Goal: Find specific page/section: Find specific page/section

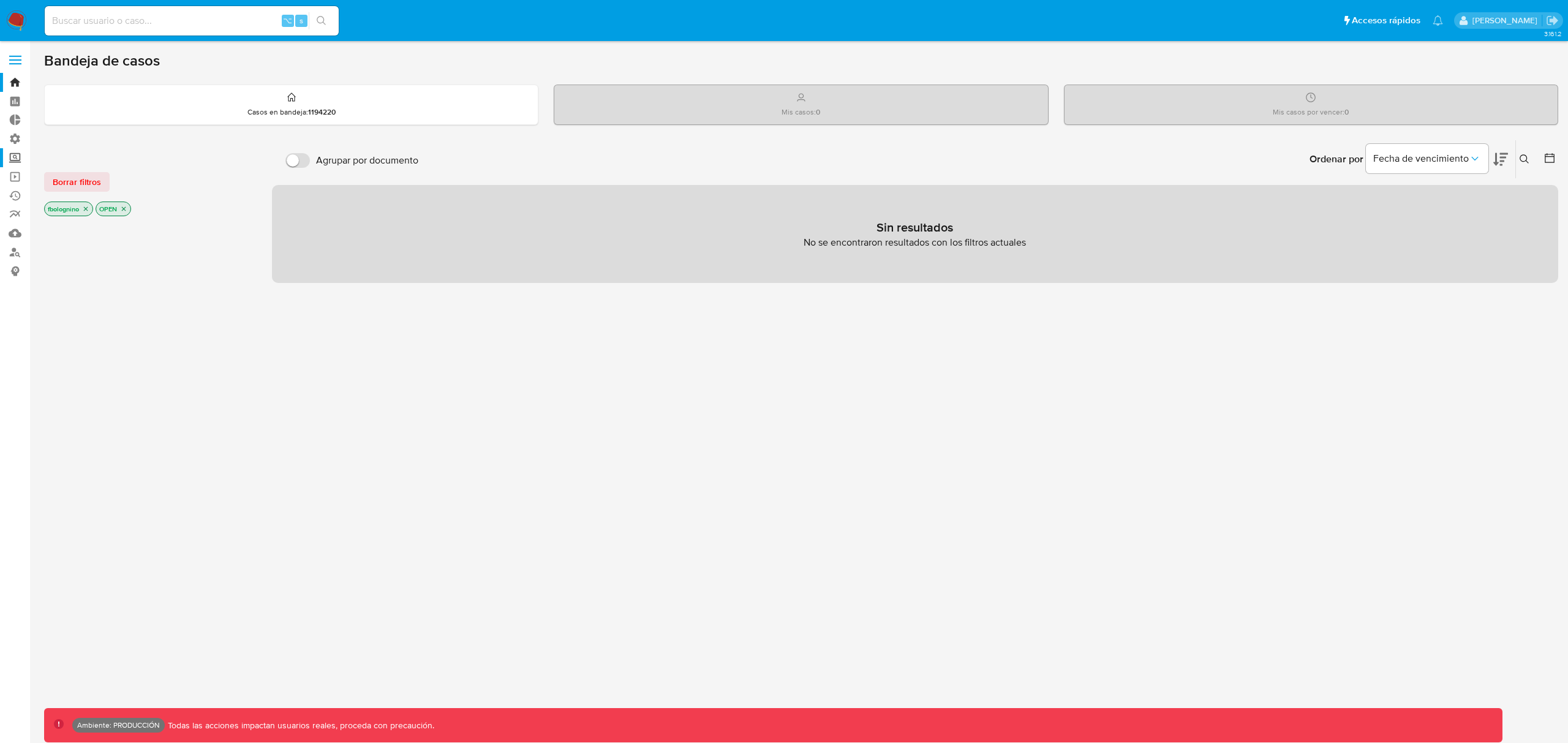
click at [19, 160] on label "Screening" at bounding box center [73, 158] width 146 height 19
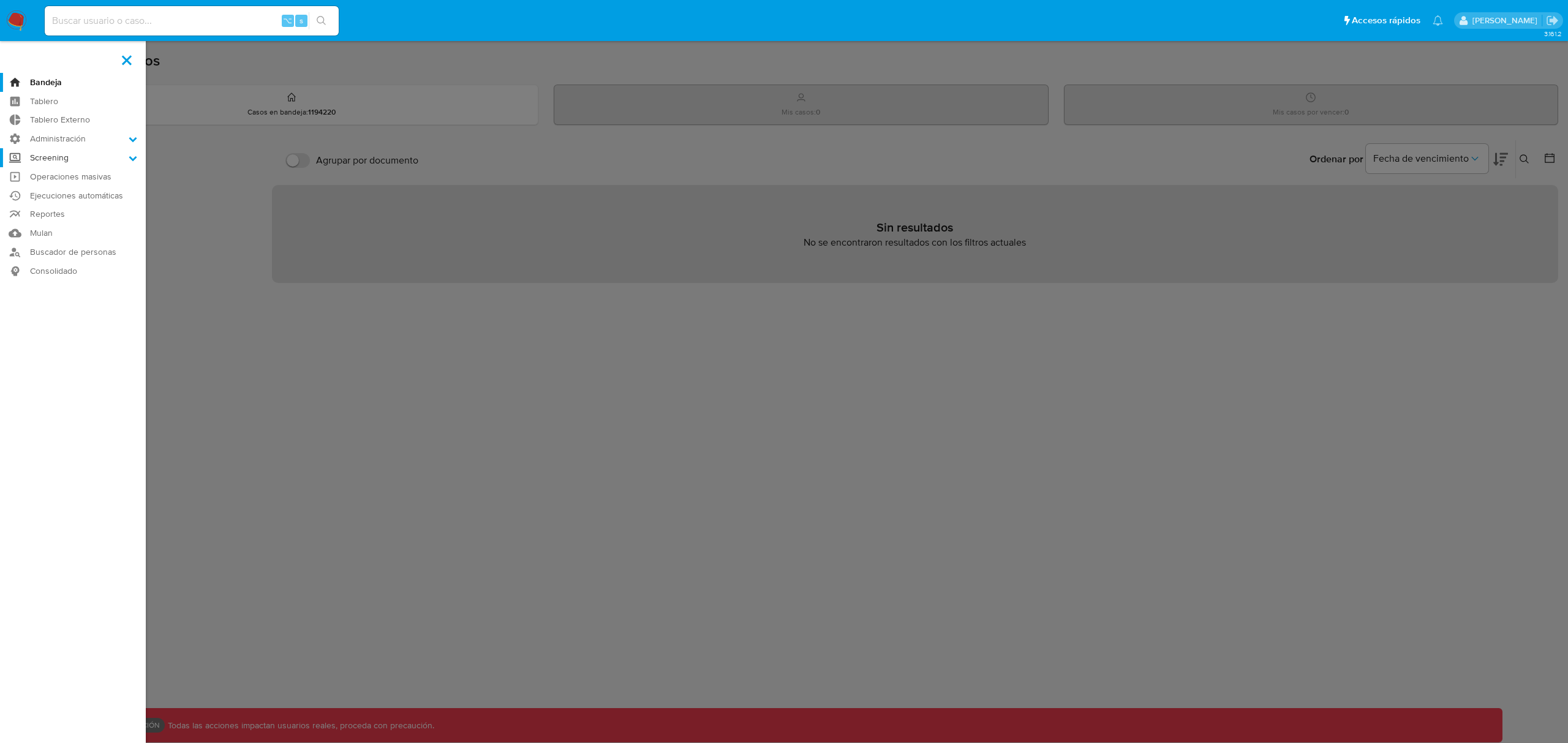
click at [0, 0] on input "Screening" at bounding box center [0, 0] width 0 height 0
click at [10, 159] on label "Screening" at bounding box center [73, 158] width 146 height 19
click at [0, 0] on input "Screening" at bounding box center [0, 0] width 0 height 0
click at [14, 135] on label "Administración" at bounding box center [73, 139] width 146 height 19
click at [0, 0] on input "Administración" at bounding box center [0, 0] width 0 height 0
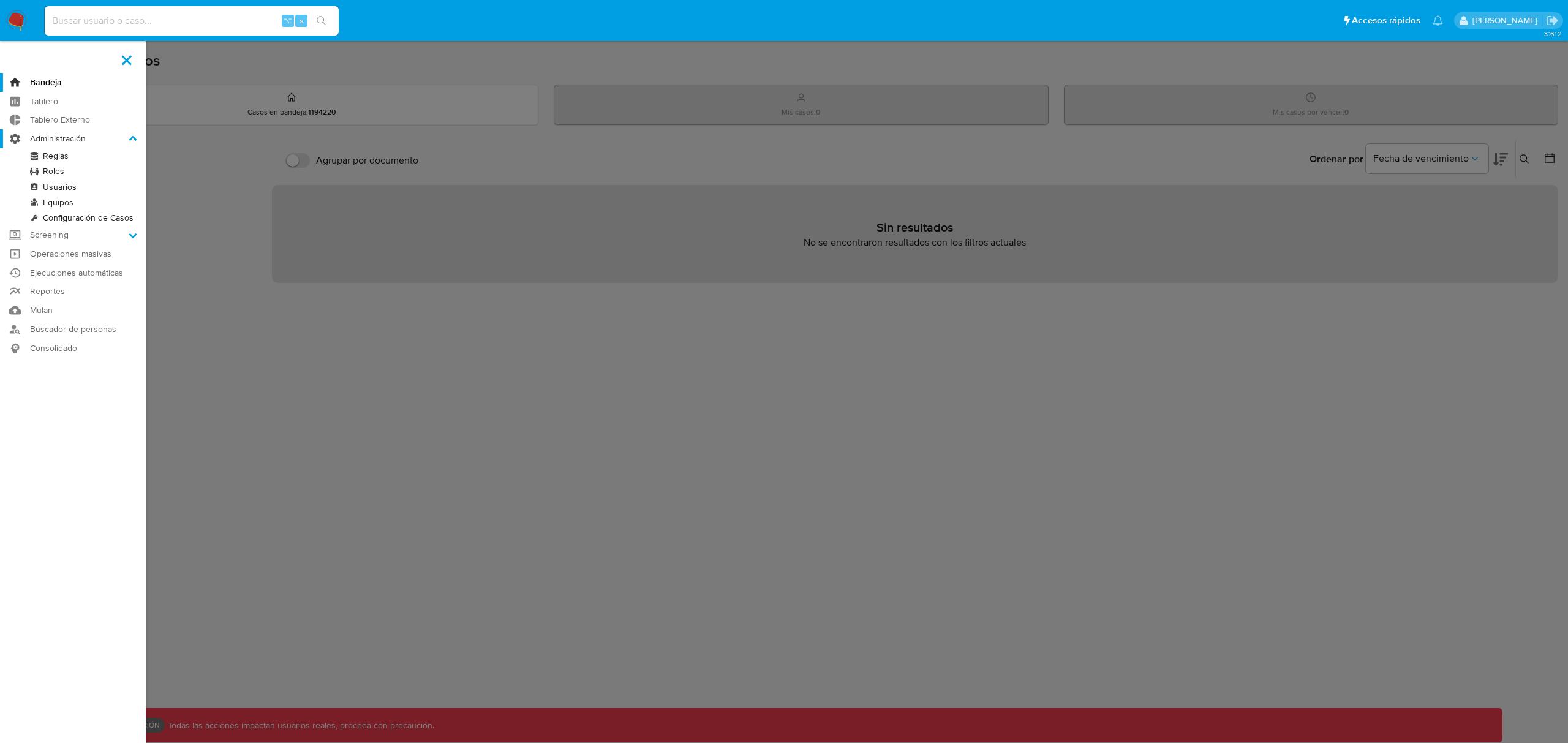
click at [15, 136] on label "Administración" at bounding box center [73, 139] width 146 height 19
click at [0, 0] on input "Administración" at bounding box center [0, 0] width 0 height 0
click at [13, 253] on link "Operaciones masivas" at bounding box center [73, 253] width 146 height 19
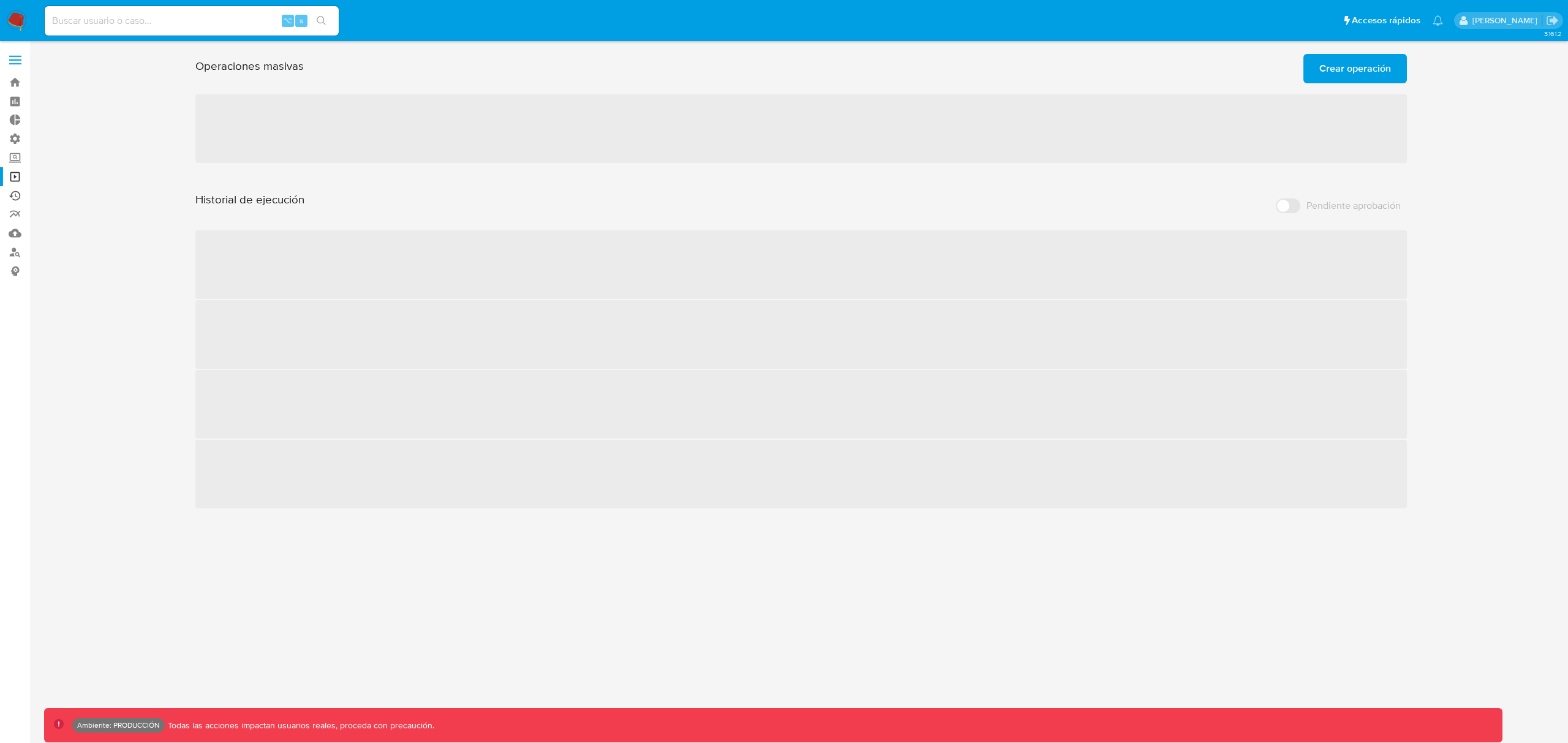
click at [17, 193] on link "Ejecuciones automáticas" at bounding box center [73, 195] width 146 height 19
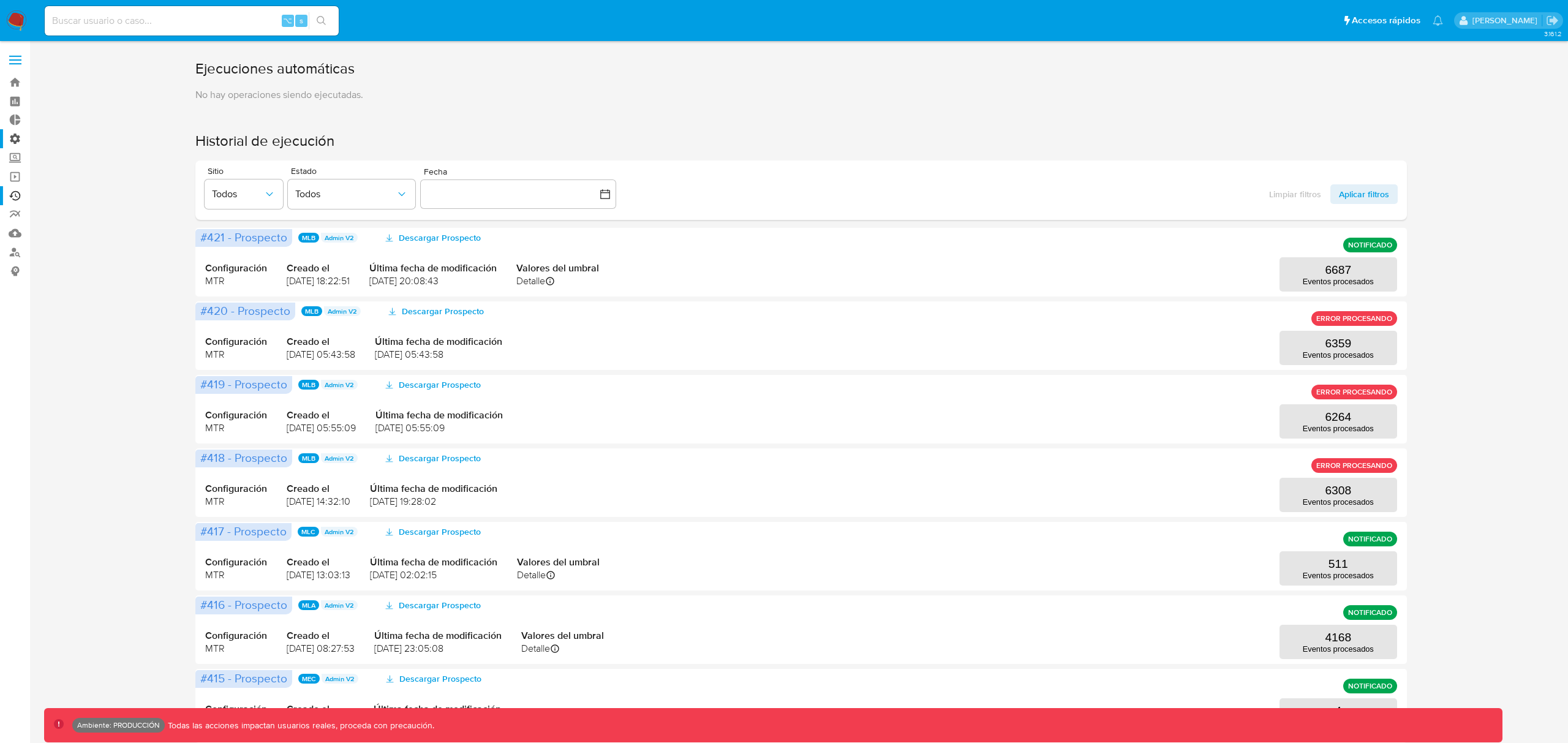
click at [13, 141] on label "Administración" at bounding box center [73, 139] width 146 height 19
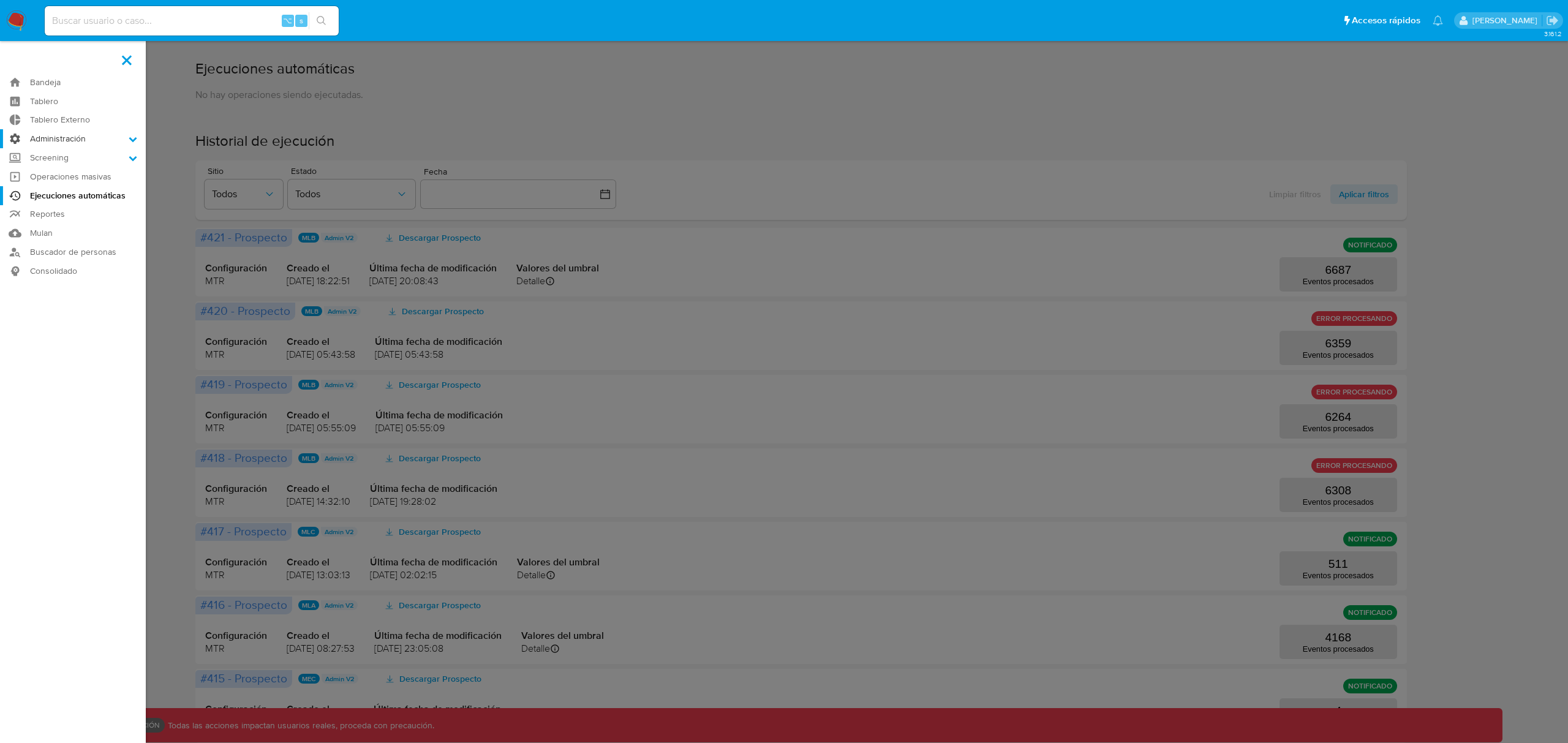
click at [0, 0] on input "Administración" at bounding box center [0, 0] width 0 height 0
click at [129, 62] on span at bounding box center [127, 60] width 10 height 10
click at [0, 0] on input "checkbox" at bounding box center [0, 0] width 0 height 0
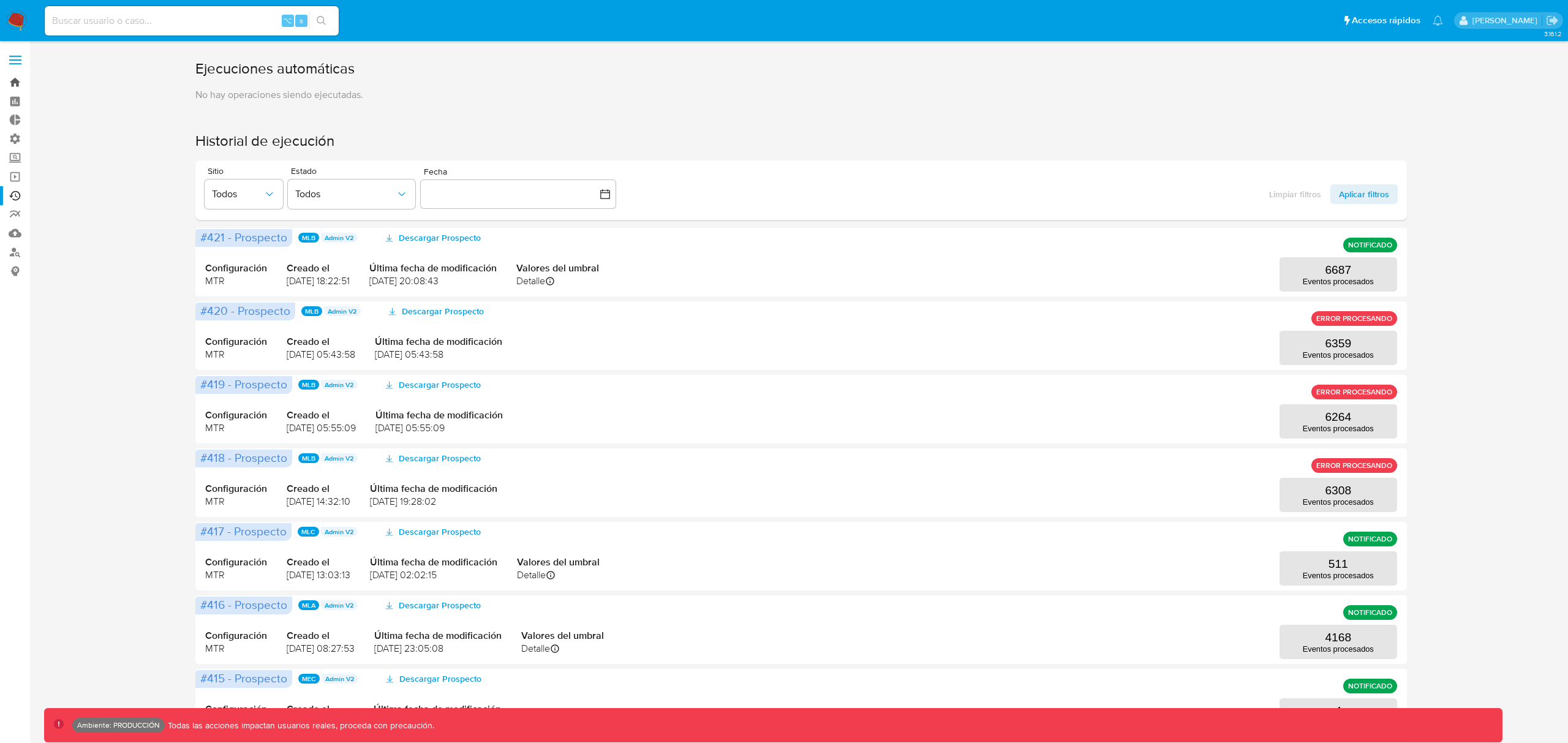
click at [20, 84] on link "Bandeja" at bounding box center [73, 82] width 146 height 19
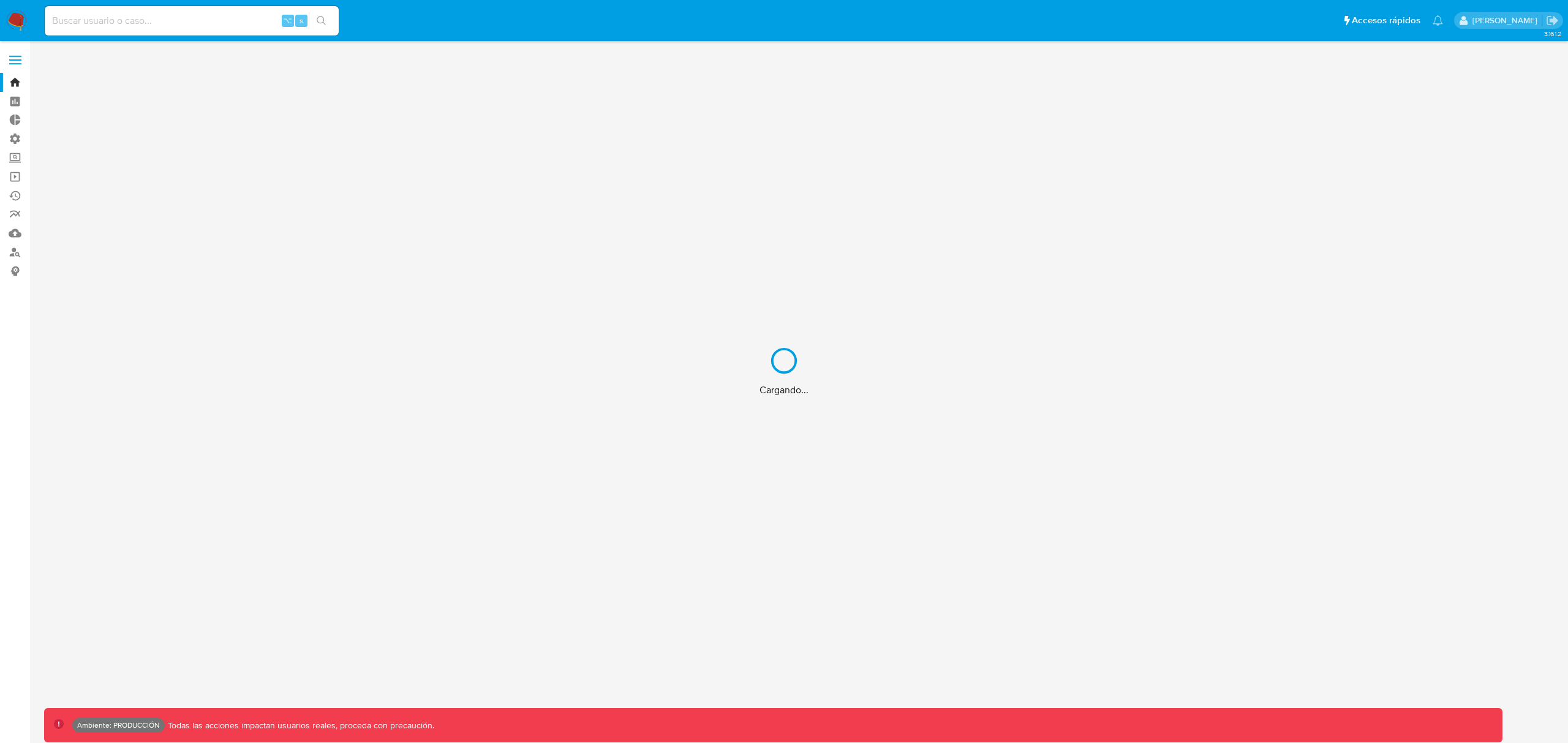
click at [108, 24] on div "Cargando..." at bounding box center [784, 372] width 1568 height 743
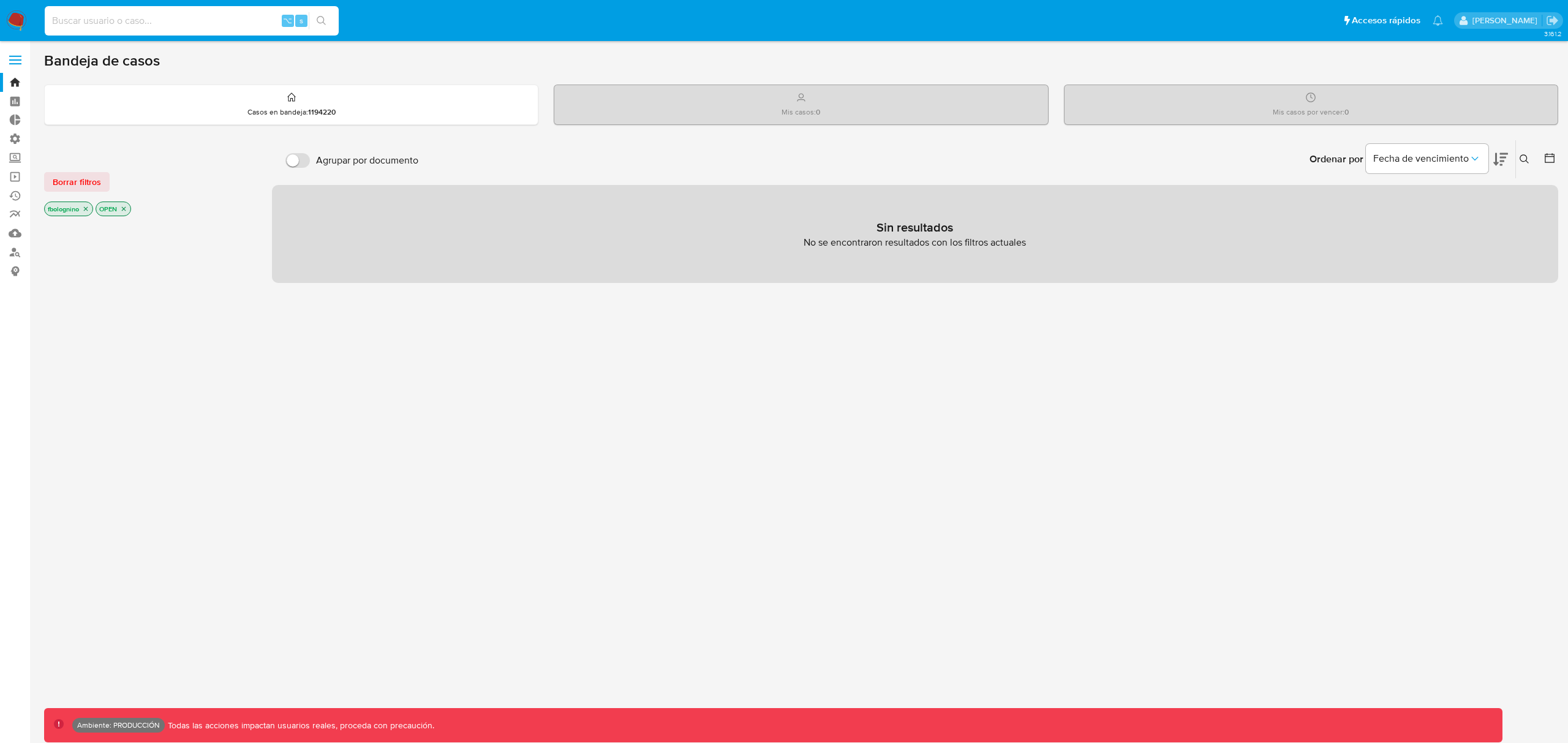
click at [110, 22] on input at bounding box center [192, 20] width 294 height 15
type input "bologninofer"
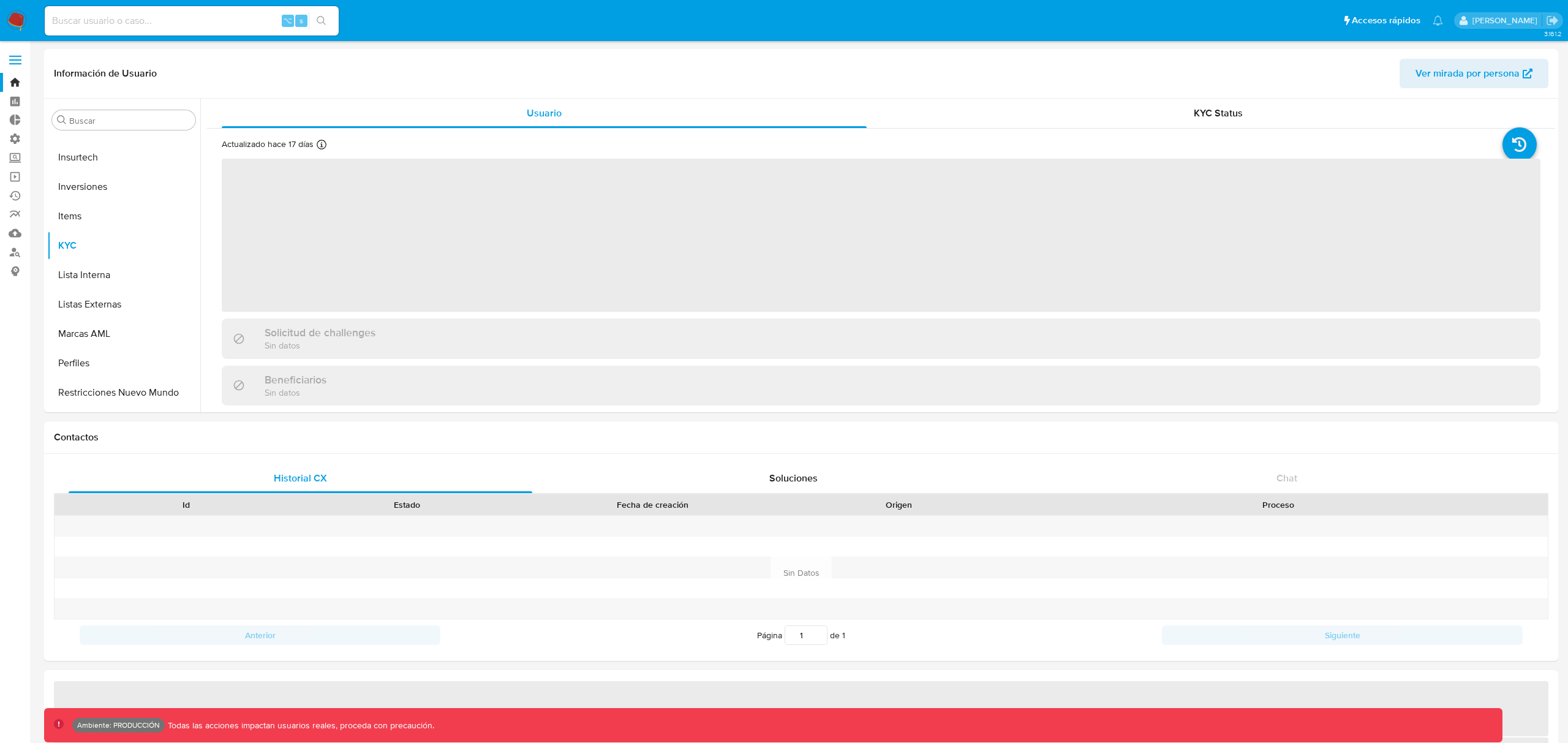
scroll to position [635, 0]
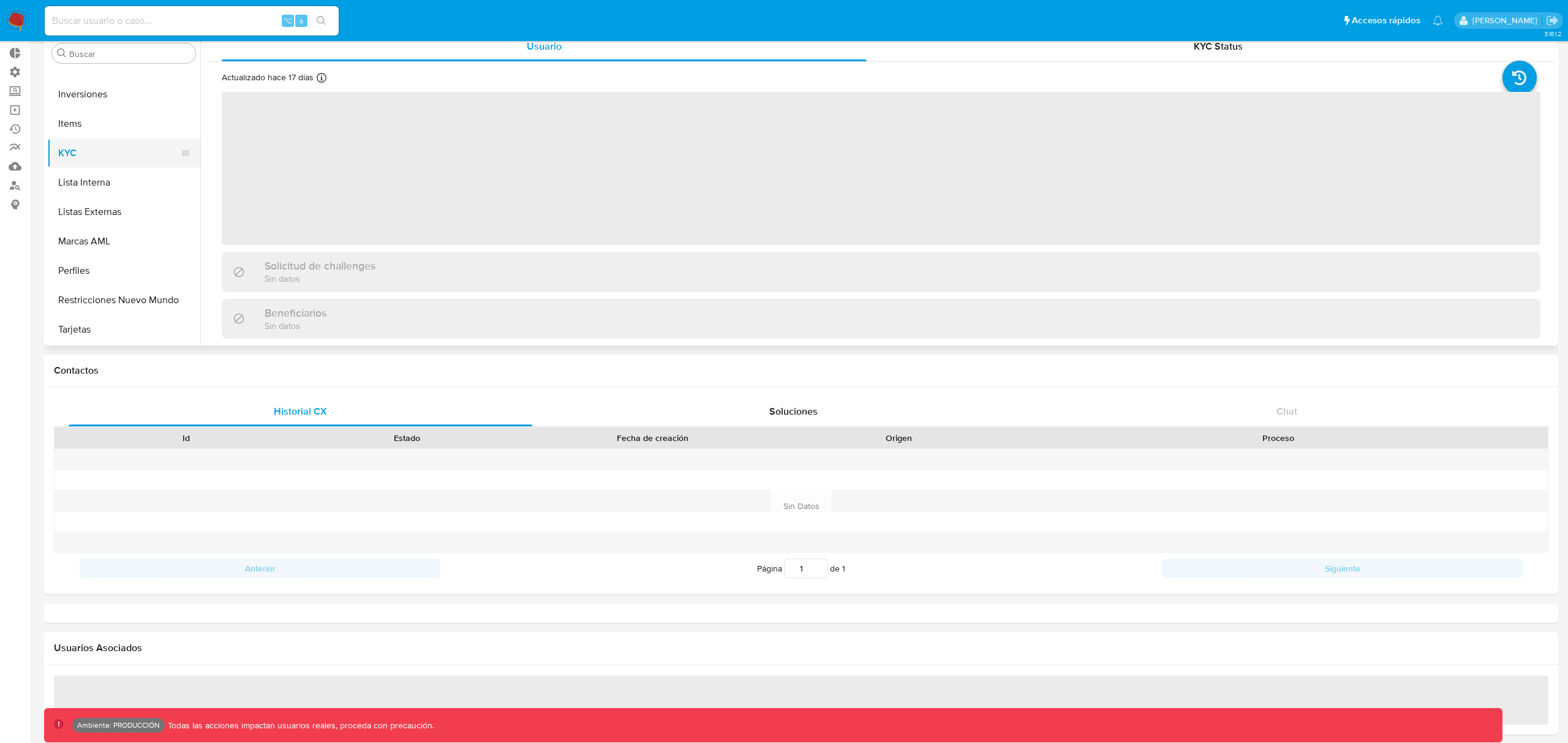
select select "10"
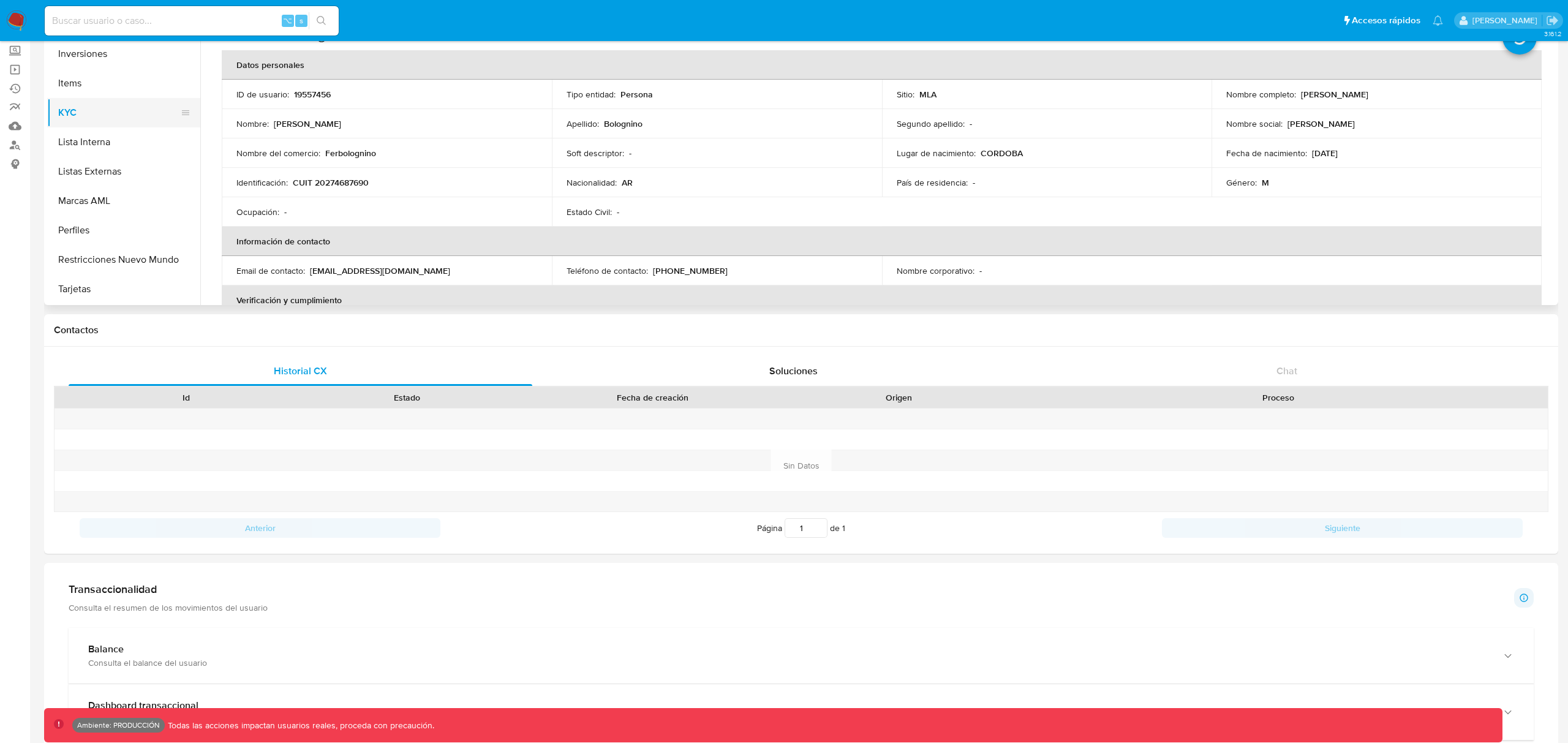
scroll to position [141, 0]
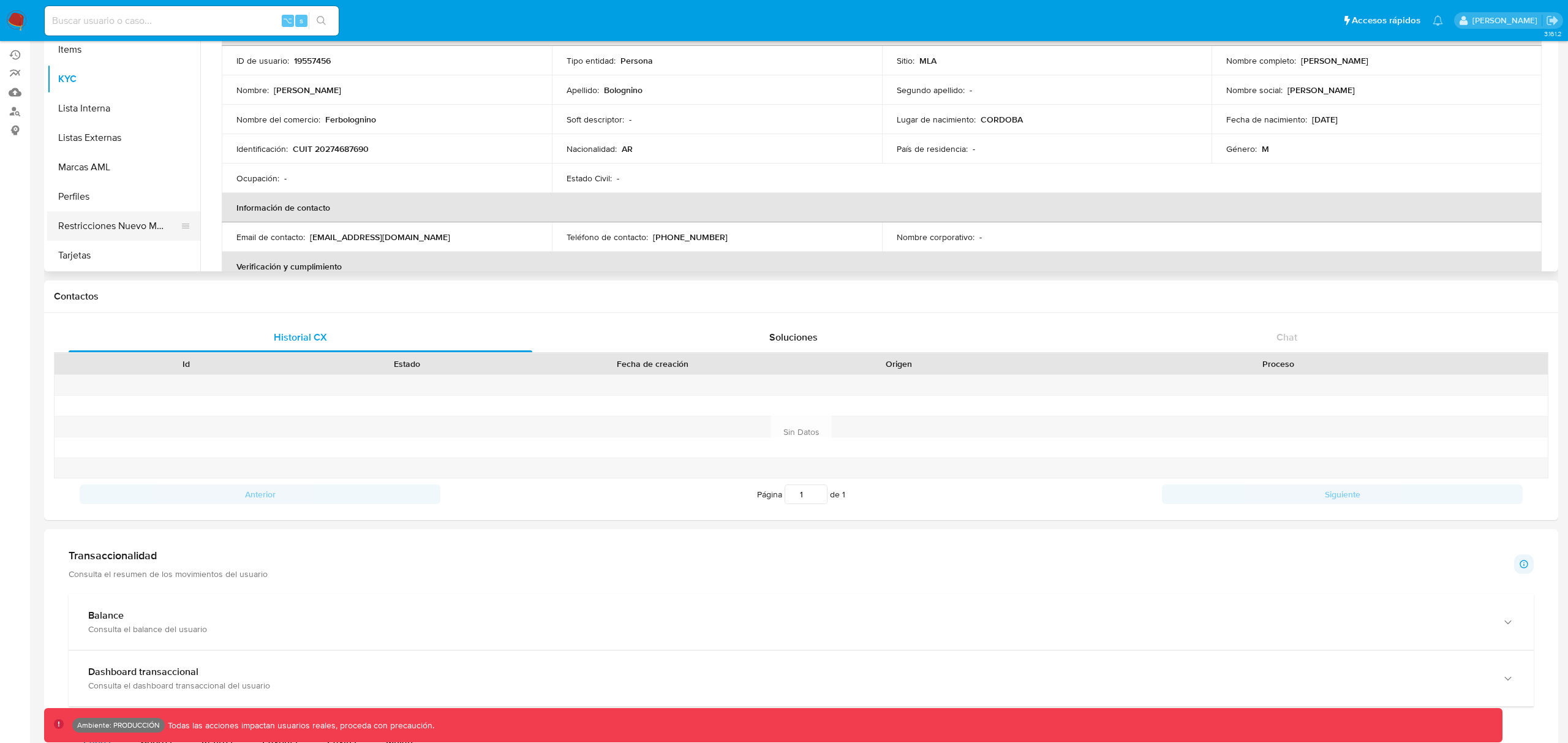
click at [113, 225] on button "Restricciones Nuevo Mundo" at bounding box center [119, 225] width 143 height 29
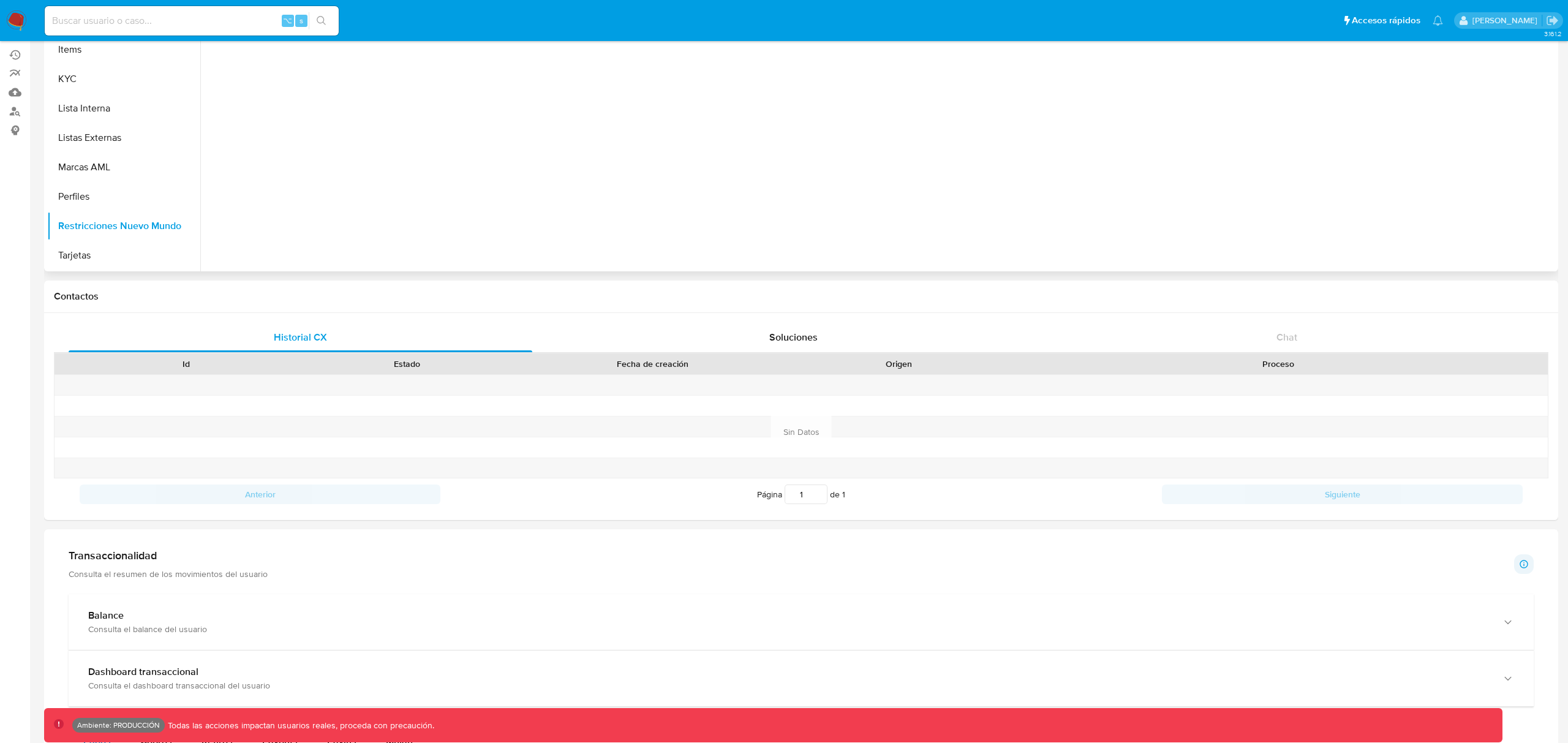
scroll to position [0, 0]
